Goal: Task Accomplishment & Management: Manage account settings

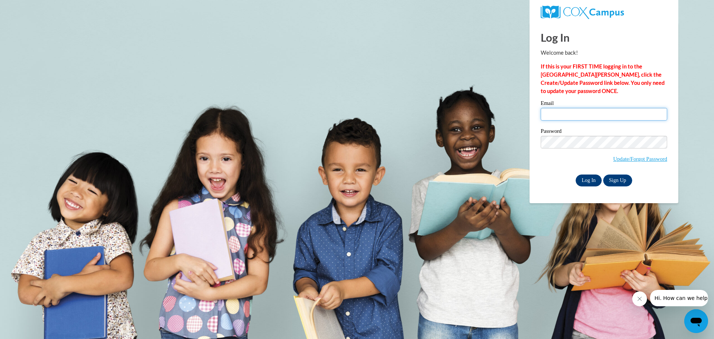
type input "[EMAIL_ADDRESS][DOMAIN_NAME]"
click at [586, 178] on input "Log In" at bounding box center [589, 180] width 26 height 12
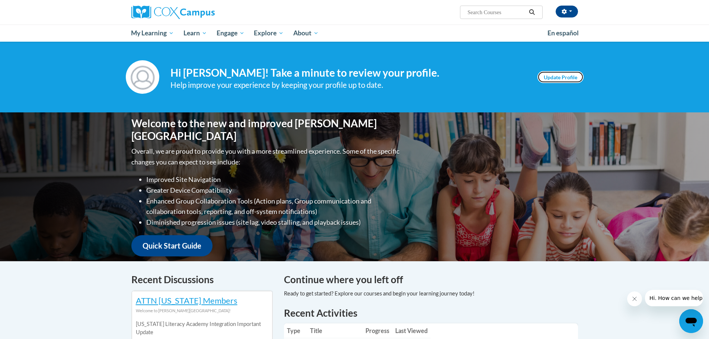
click at [550, 77] on link "Update Profile" at bounding box center [560, 77] width 46 height 12
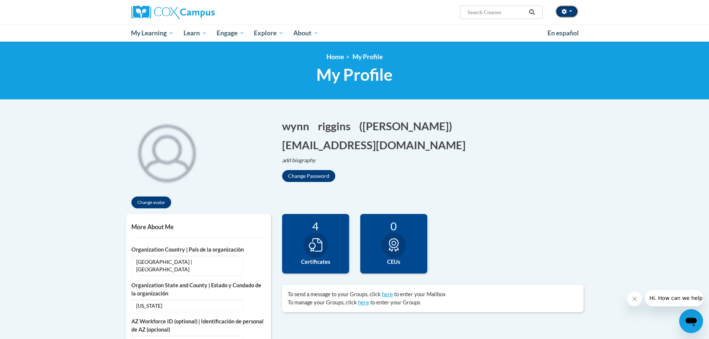
click at [563, 11] on icon "button" at bounding box center [563, 11] width 5 height 5
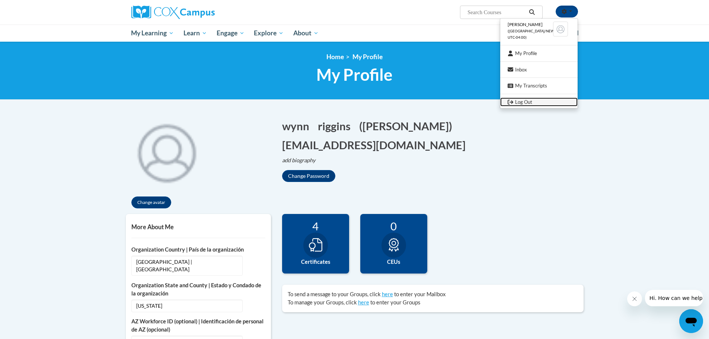
click at [509, 102] on icon "Logout" at bounding box center [510, 102] width 6 height 6
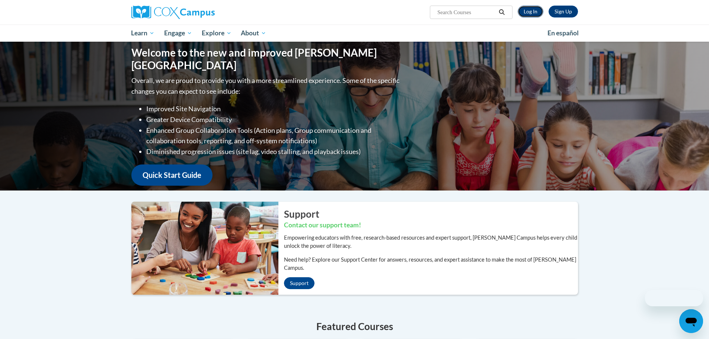
click at [536, 13] on link "Log In" at bounding box center [530, 12] width 26 height 12
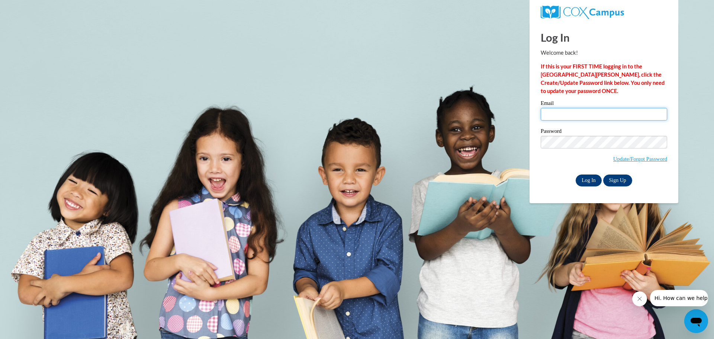
type input "[EMAIL_ADDRESS][DOMAIN_NAME]"
click at [584, 181] on input "Log In" at bounding box center [589, 180] width 26 height 12
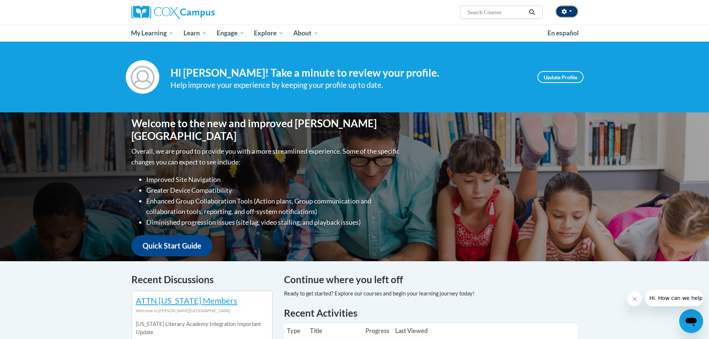
click at [569, 13] on button "button" at bounding box center [566, 12] width 22 height 12
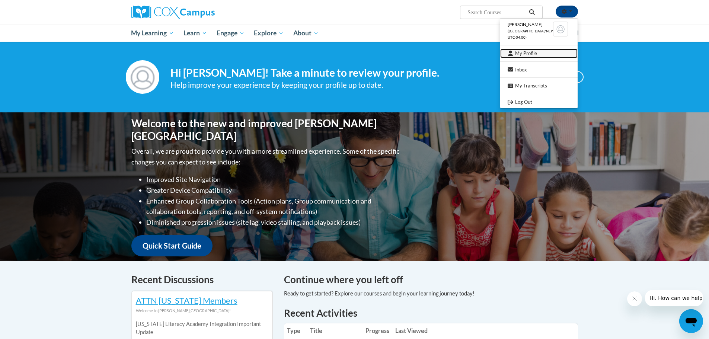
click at [536, 54] on link "My Profile" at bounding box center [538, 53] width 77 height 9
